Goal: Transaction & Acquisition: Purchase product/service

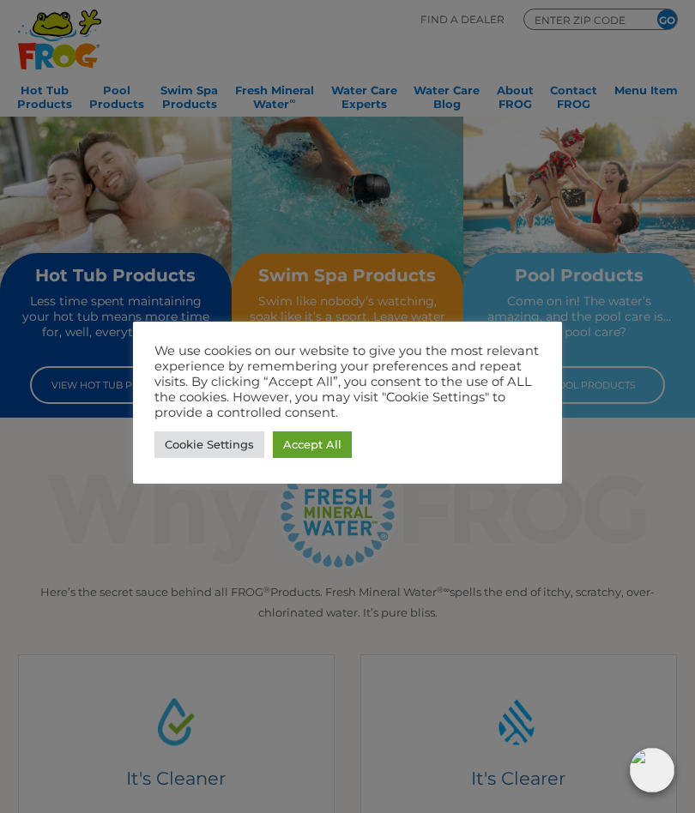
click at [204, 456] on link "Cookie Settings" at bounding box center [209, 444] width 110 height 27
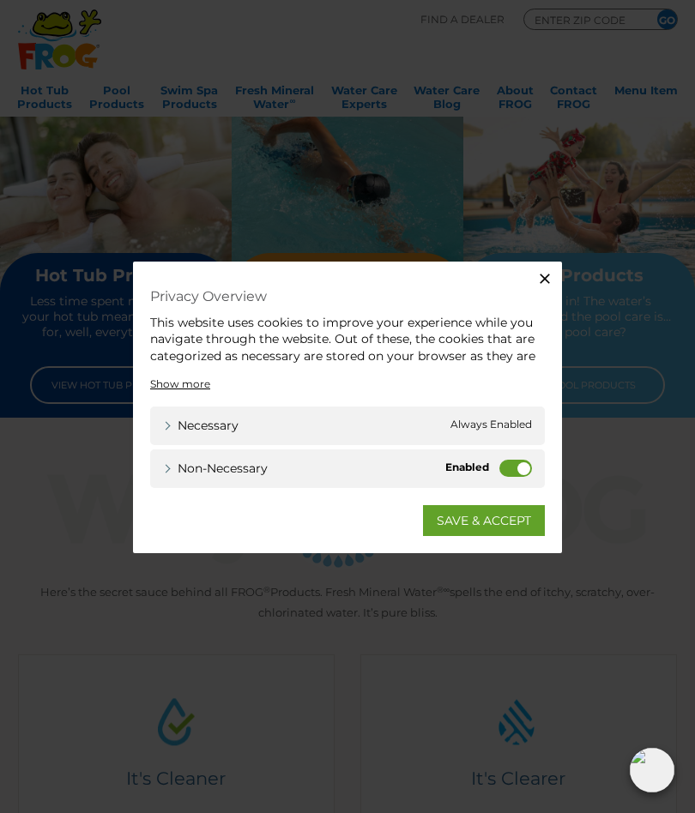
click at [546, 270] on icon "button" at bounding box center [544, 277] width 17 height 17
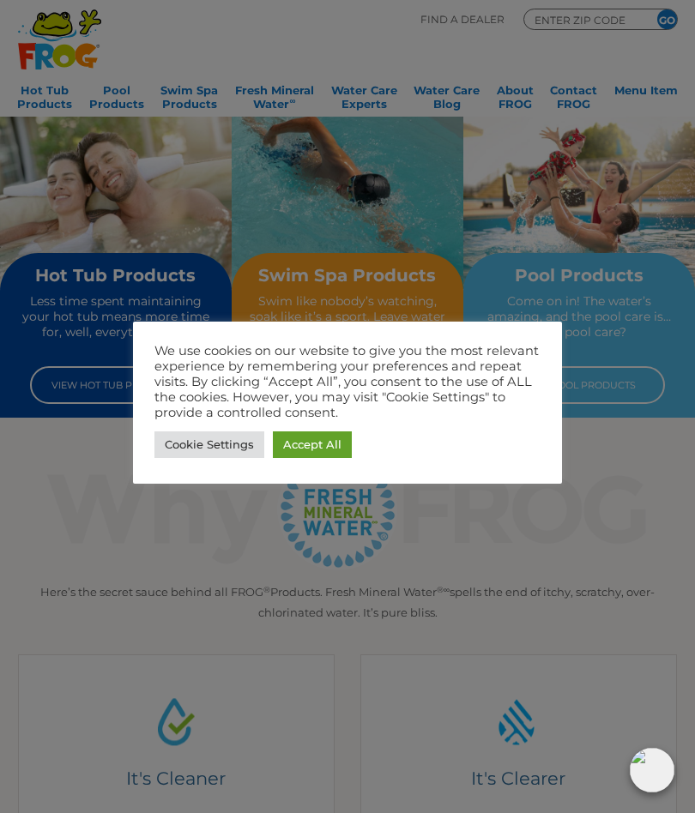
click at [339, 450] on link "Accept All" at bounding box center [312, 444] width 79 height 27
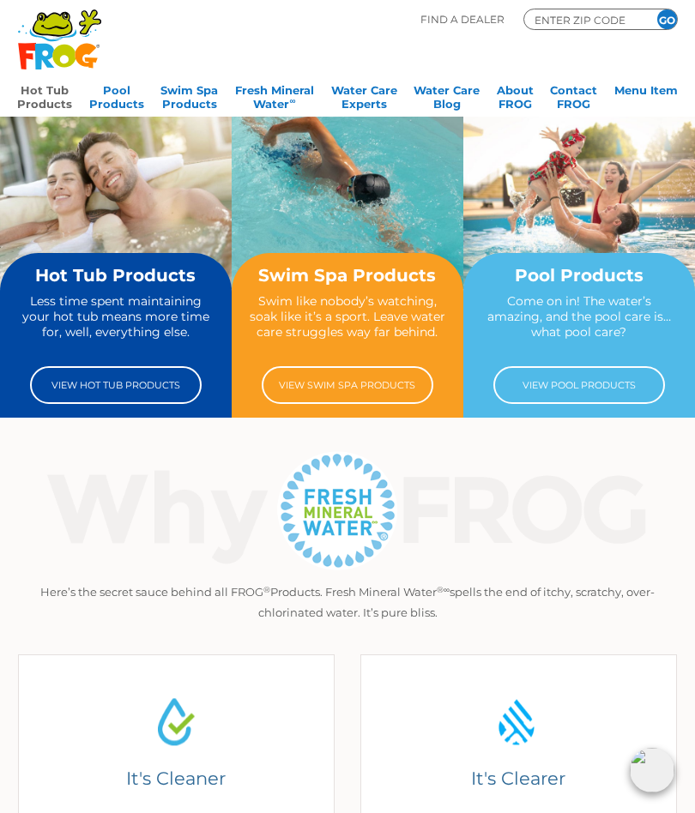
click at [51, 95] on link "Hot Tub Products" at bounding box center [44, 95] width 55 height 34
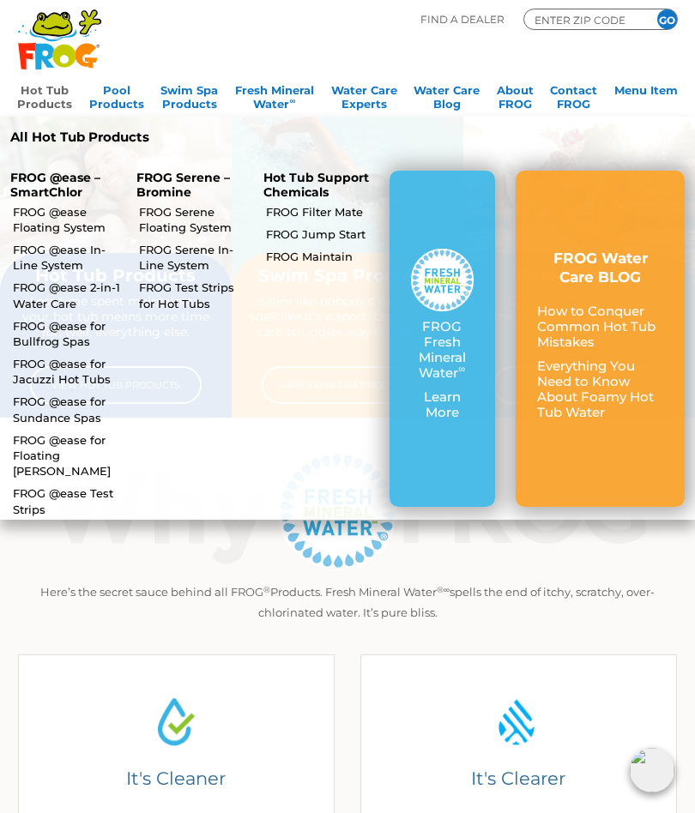
click at [75, 220] on link "FROG @ease Floating System" at bounding box center [67, 219] width 109 height 31
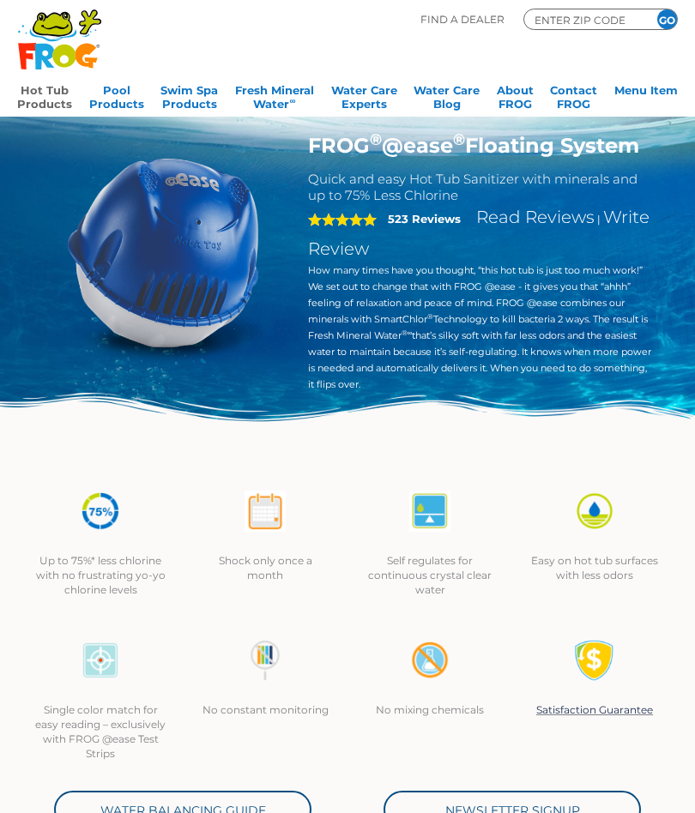
click at [618, 570] on p "Easy on hot tub surfaces with less odors" at bounding box center [594, 567] width 130 height 29
click at [588, 16] on input "ENTER ZIP CODE" at bounding box center [584, 19] width 103 height 15
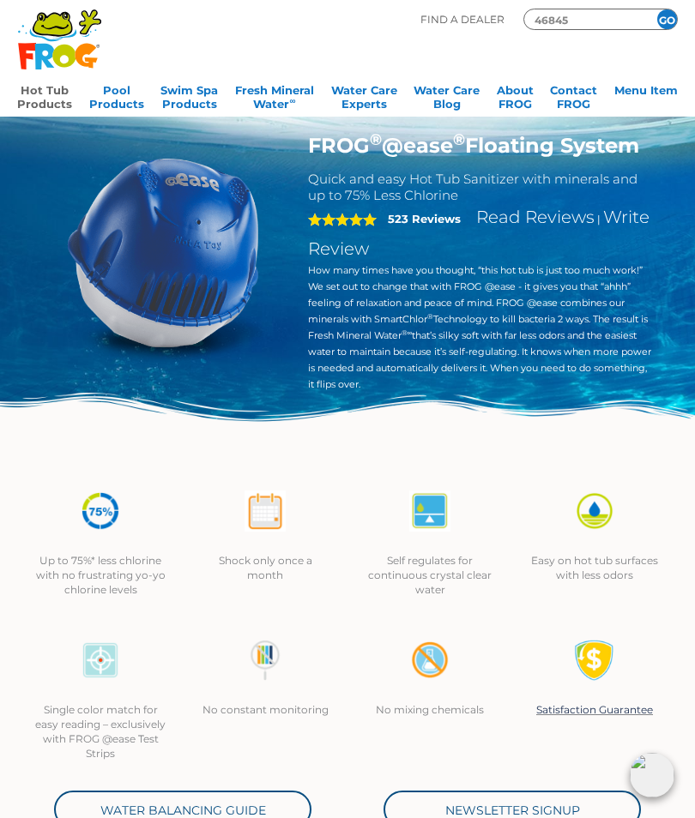
type input "46845"
click at [666, 19] on input "GO" at bounding box center [667, 19] width 20 height 20
click at [668, 15] on input "GO" at bounding box center [667, 19] width 20 height 20
